Goal: Book appointment/travel/reservation

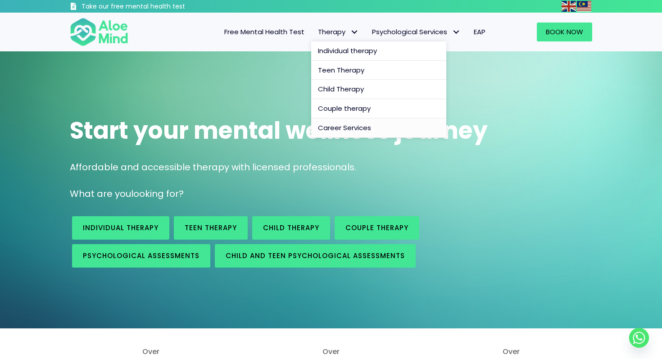
click at [357, 127] on span "Career Services" at bounding box center [344, 127] width 53 height 9
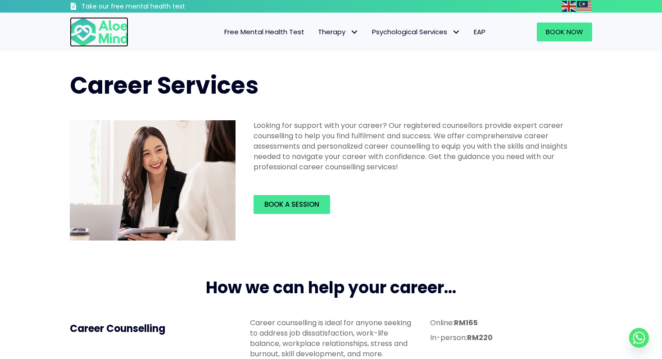
click at [96, 46] on img at bounding box center [99, 32] width 59 height 30
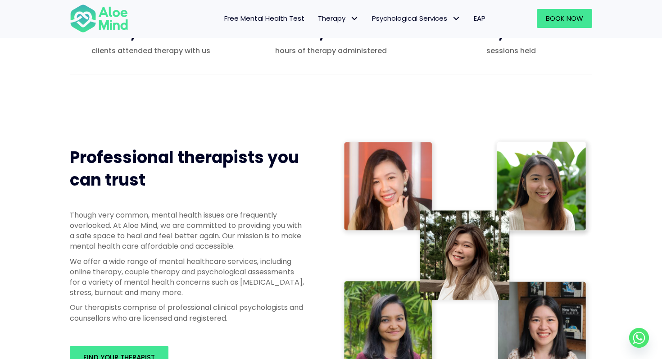
scroll to position [576, 0]
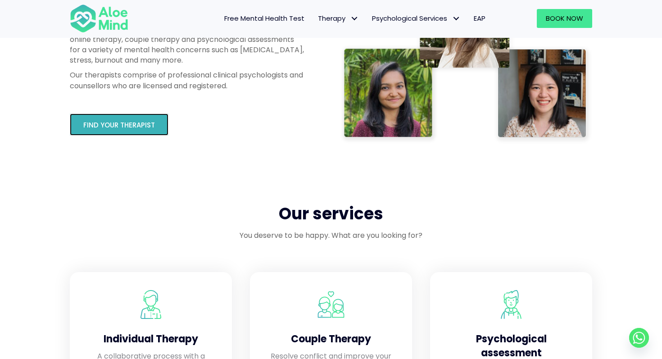
click at [137, 118] on link "Find your therapist" at bounding box center [119, 125] width 99 height 22
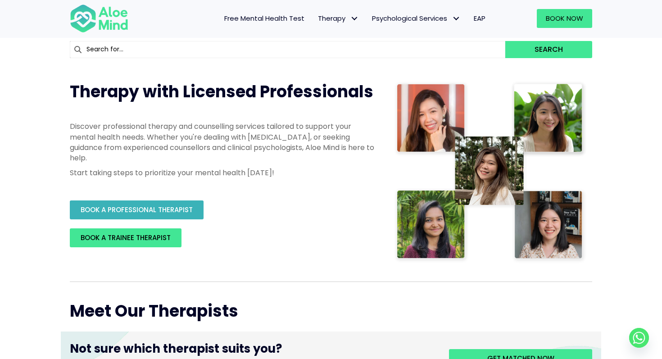
scroll to position [89, 0]
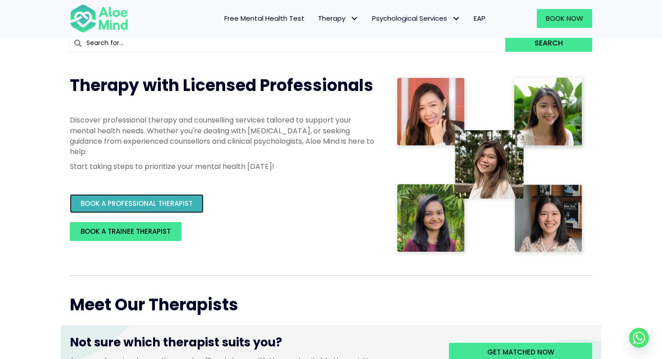
click at [150, 202] on span "BOOK A PROFESSIONAL THERAPIST" at bounding box center [137, 203] width 112 height 9
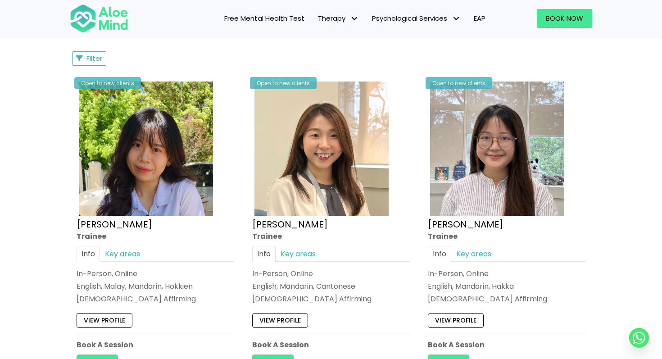
scroll to position [411, 0]
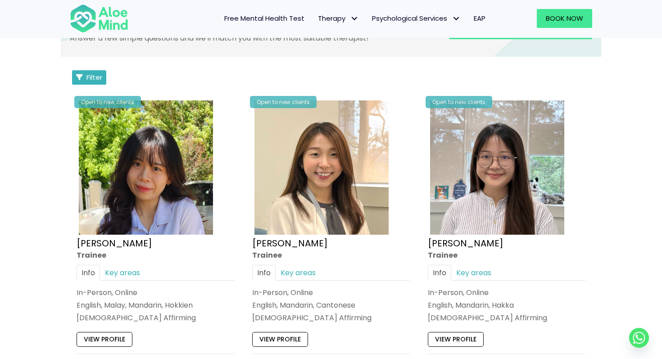
click at [90, 78] on span "Filter" at bounding box center [95, 77] width 16 height 9
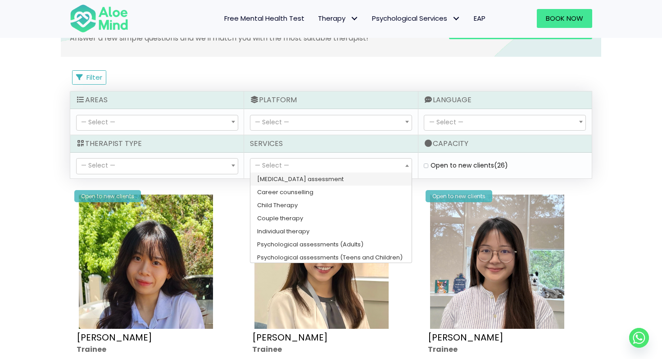
click at [273, 163] on span "— Select —" at bounding box center [272, 165] width 34 height 9
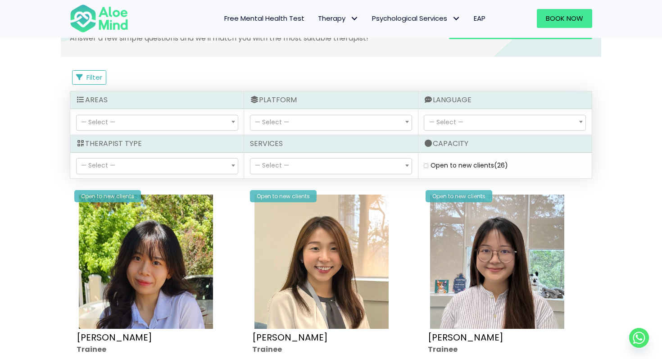
click at [283, 134] on div "— Select — In-Person Online — Select —" at bounding box center [331, 122] width 174 height 26
click at [283, 123] on span "— Select —" at bounding box center [272, 122] width 34 height 9
select select "71"
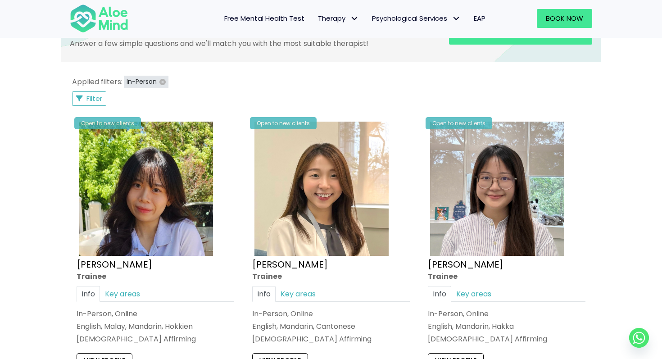
scroll to position [401, 0]
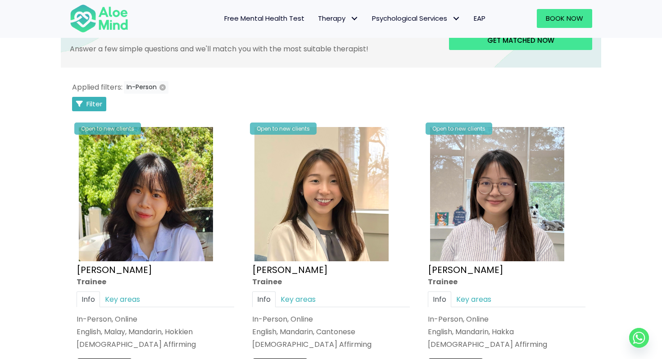
click at [95, 102] on span "Filter" at bounding box center [95, 103] width 16 height 9
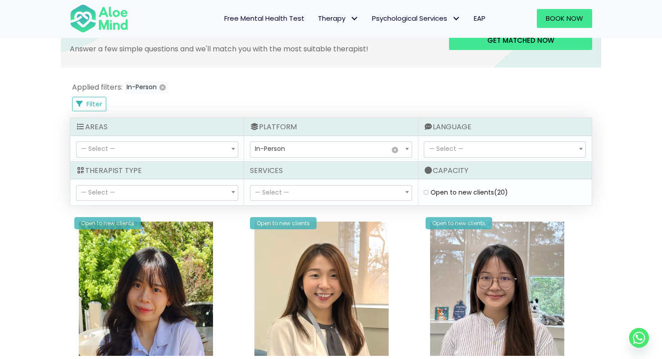
click at [163, 145] on span "— Select —" at bounding box center [157, 149] width 161 height 15
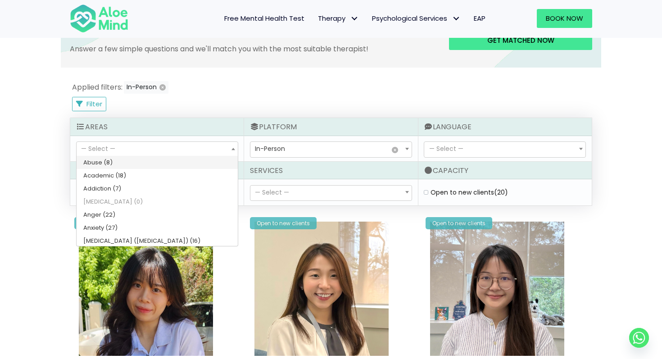
click at [163, 145] on span "— Select —" at bounding box center [157, 149] width 161 height 15
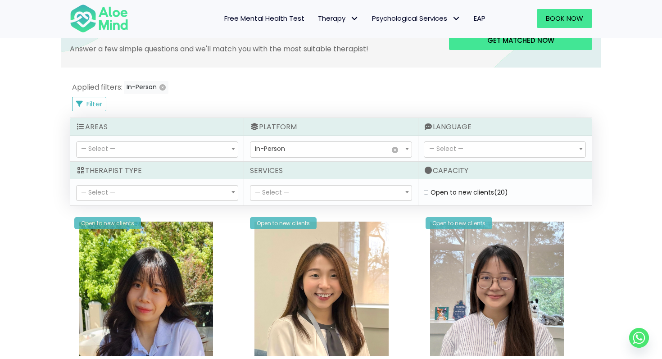
click at [143, 193] on span "— Select —" at bounding box center [157, 193] width 161 height 15
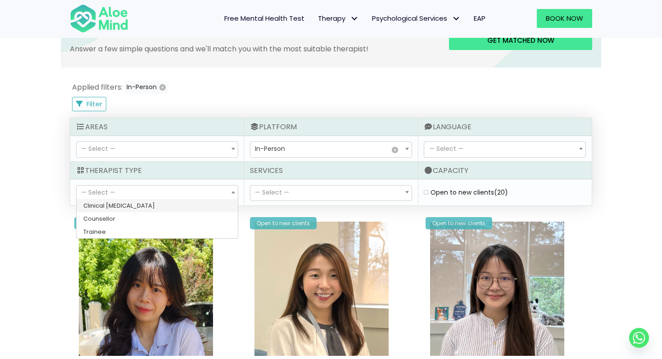
select select "15"
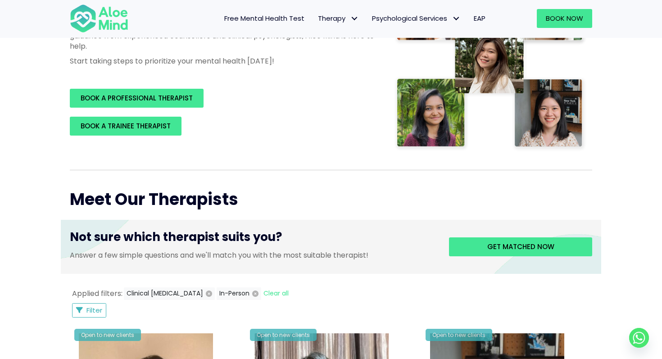
scroll to position [245, 0]
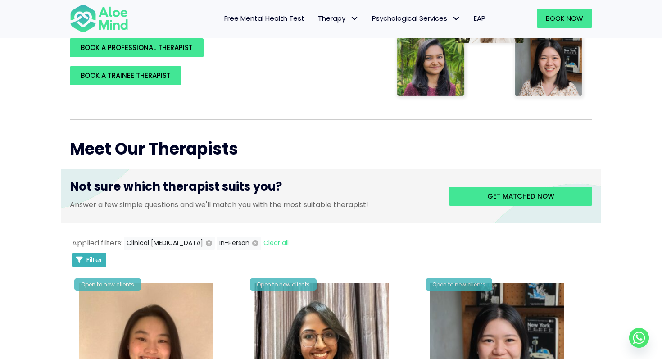
click at [95, 261] on span "Filter" at bounding box center [95, 259] width 16 height 9
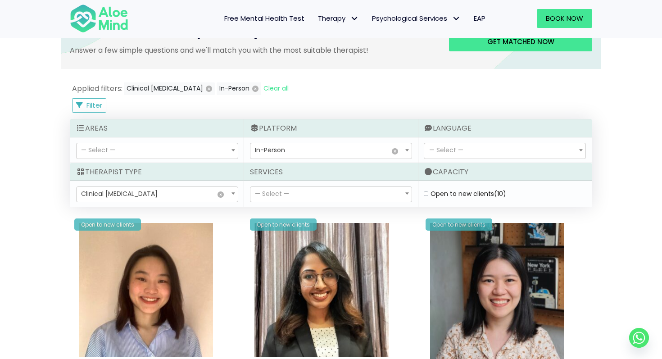
select select "150"
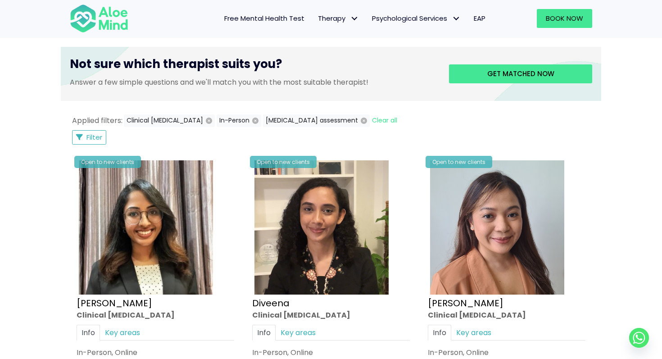
scroll to position [365, 0]
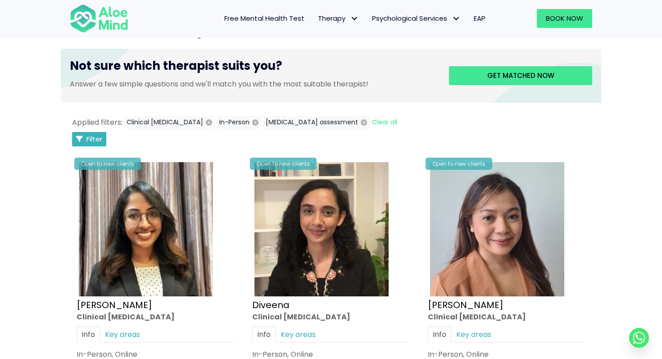
click at [100, 138] on span "Filter" at bounding box center [95, 138] width 16 height 9
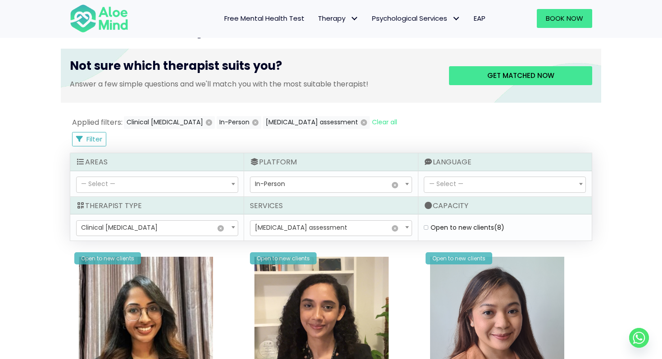
click at [326, 228] on span "× ADHD assessment" at bounding box center [331, 228] width 161 height 15
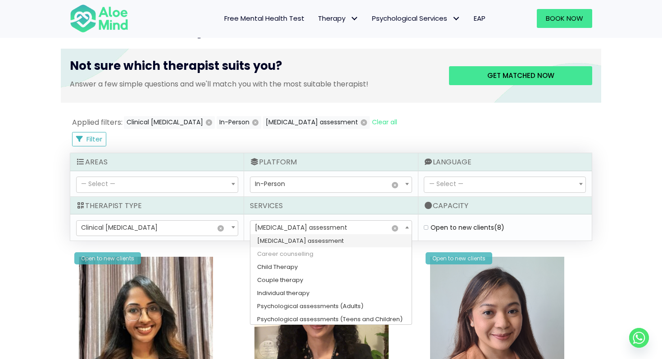
select select
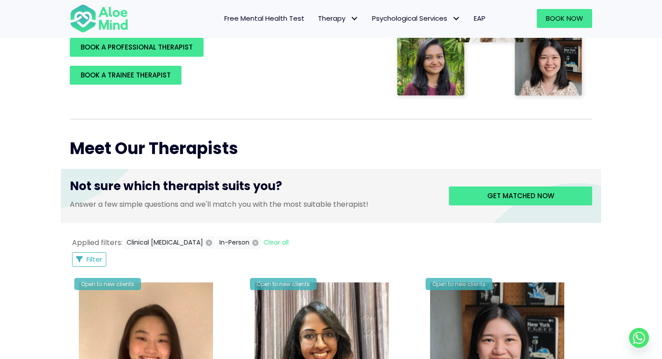
scroll to position [446, 0]
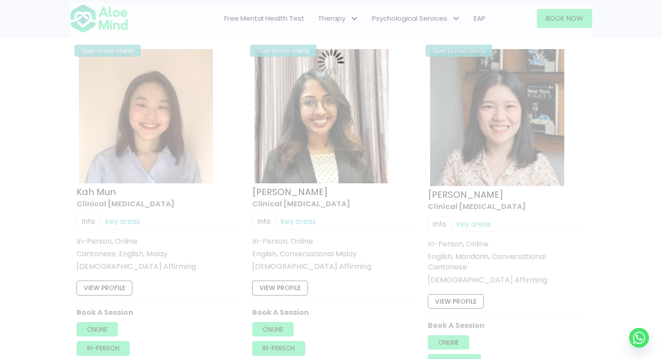
scroll to position [482, 0]
